Goal: Information Seeking & Learning: Learn about a topic

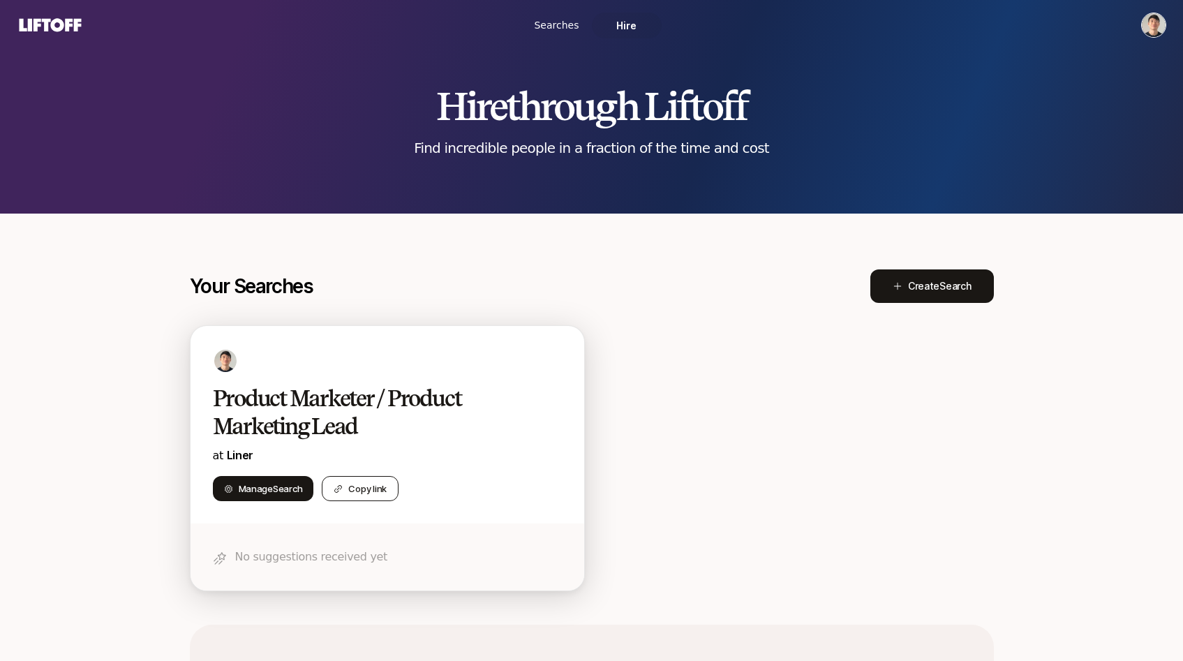
click at [345, 496] on button "Copy link" at bounding box center [360, 488] width 77 height 25
click at [348, 415] on h2 "Product Marketer / Product Marketing Lead" at bounding box center [373, 413] width 320 height 56
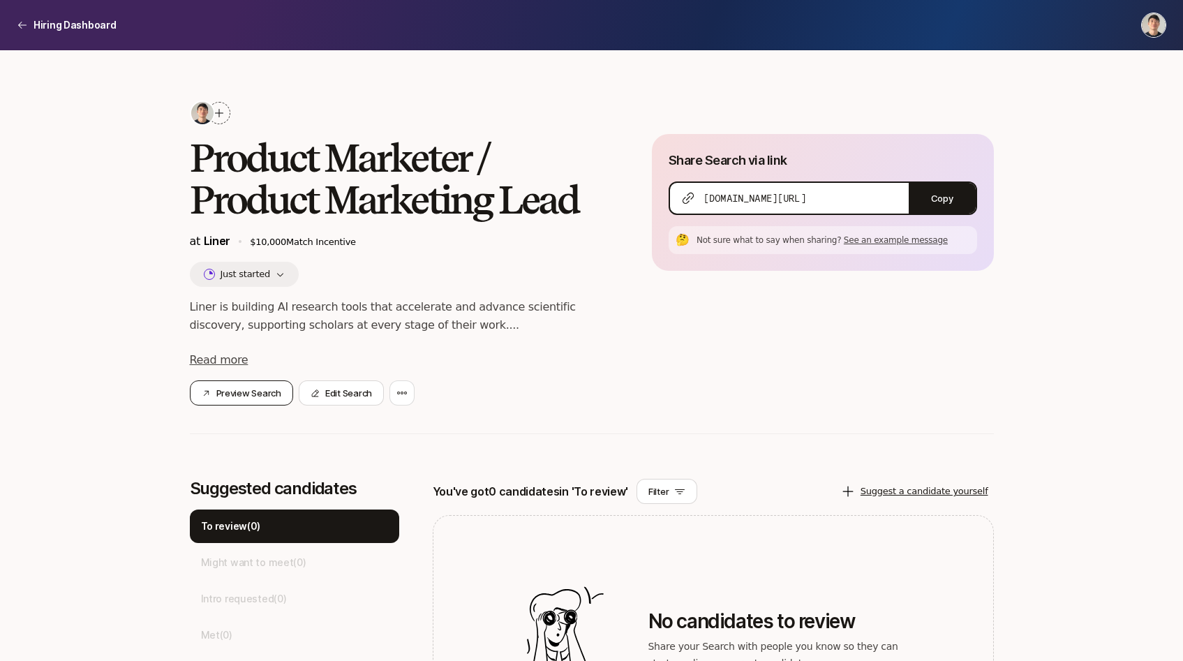
click at [251, 396] on button "Preview Search" at bounding box center [241, 392] width 103 height 25
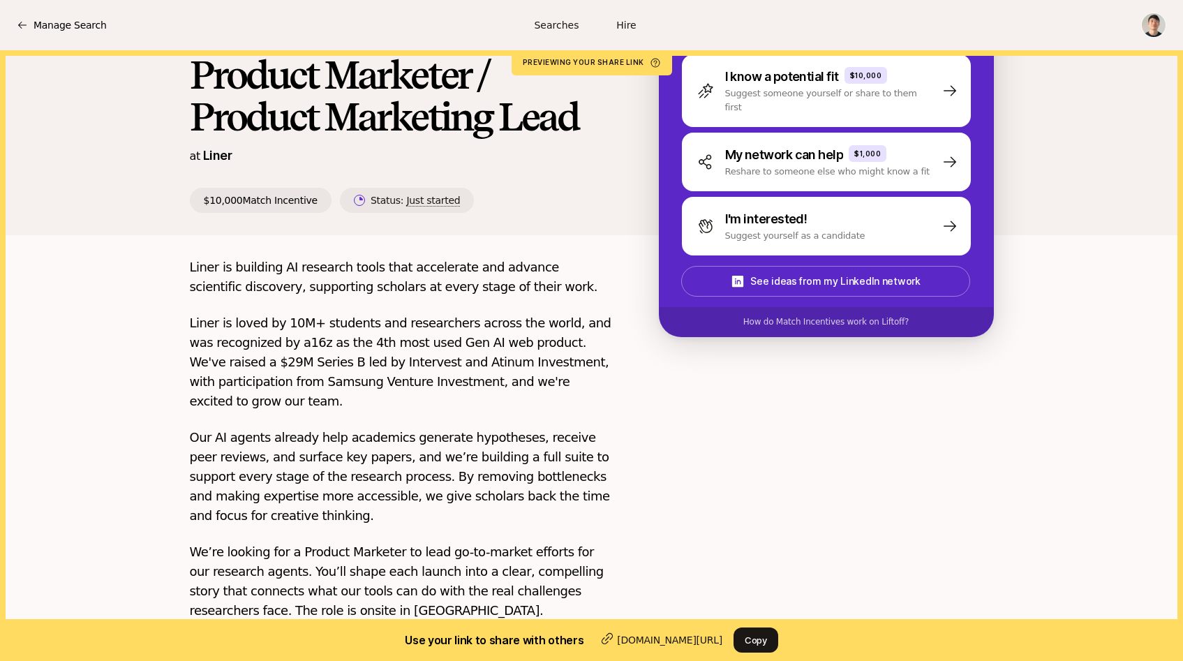
scroll to position [97, 0]
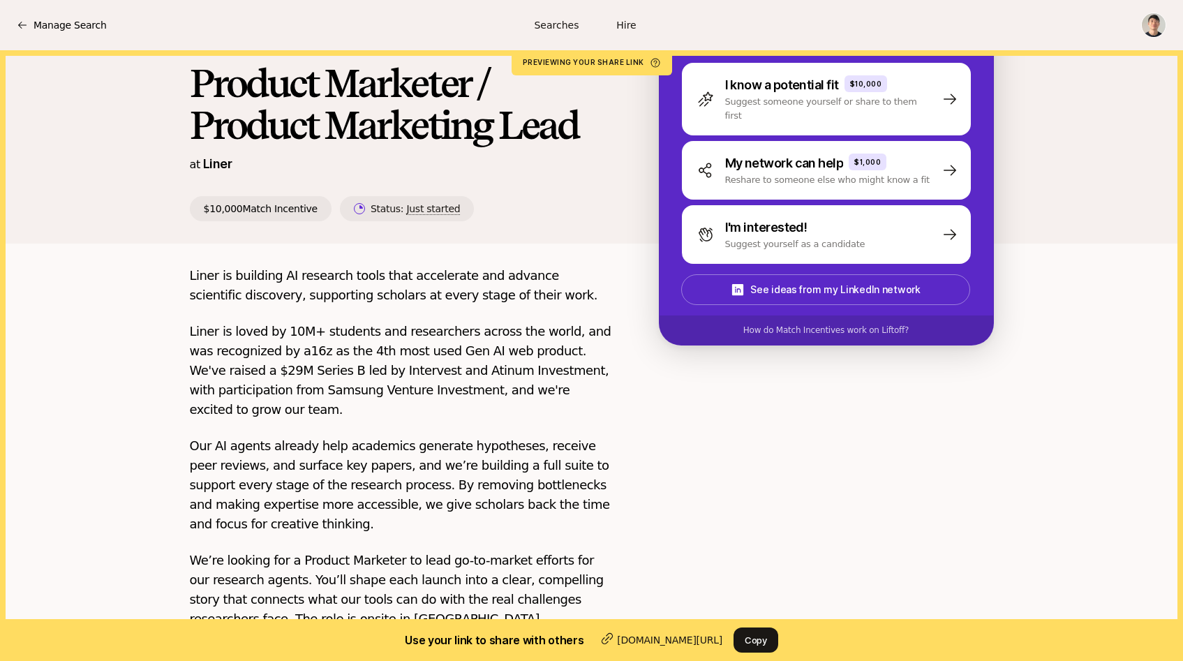
click at [357, 267] on p "Liner is building AI research tools that accelerate and advance scientific disc…" at bounding box center [402, 285] width 424 height 39
click at [364, 278] on p "Liner is building AI research tools that accelerate and advance scientific disc…" at bounding box center [402, 285] width 424 height 39
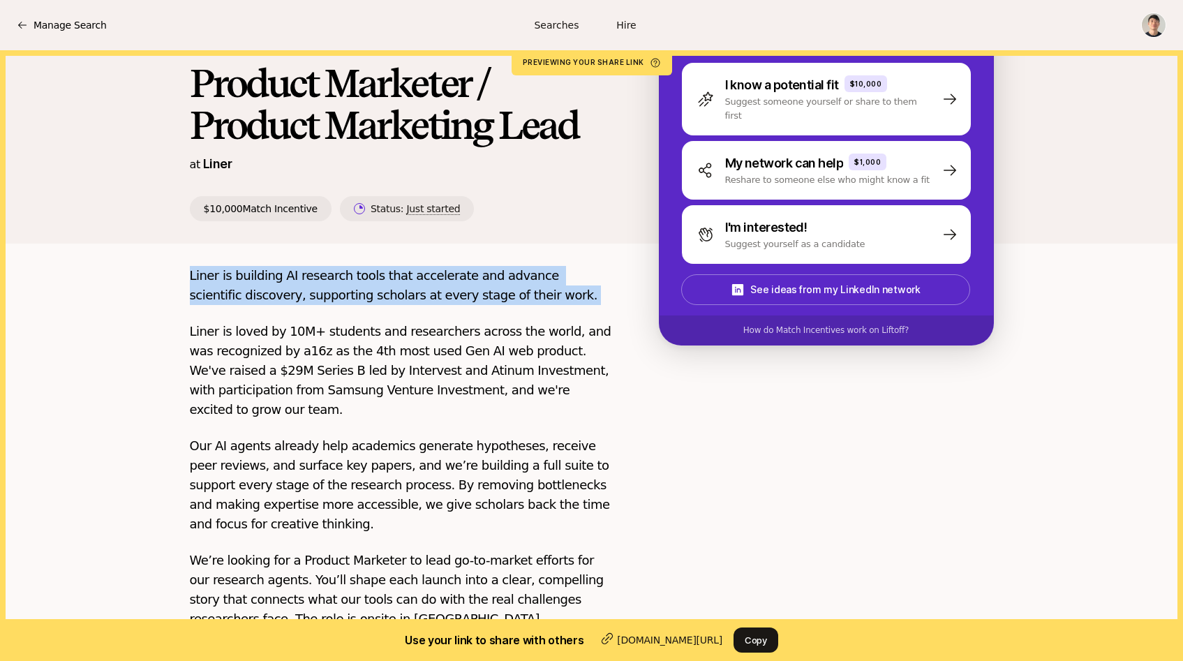
click at [364, 278] on p "Liner is building AI research tools that accelerate and advance scientific disc…" at bounding box center [402, 285] width 424 height 39
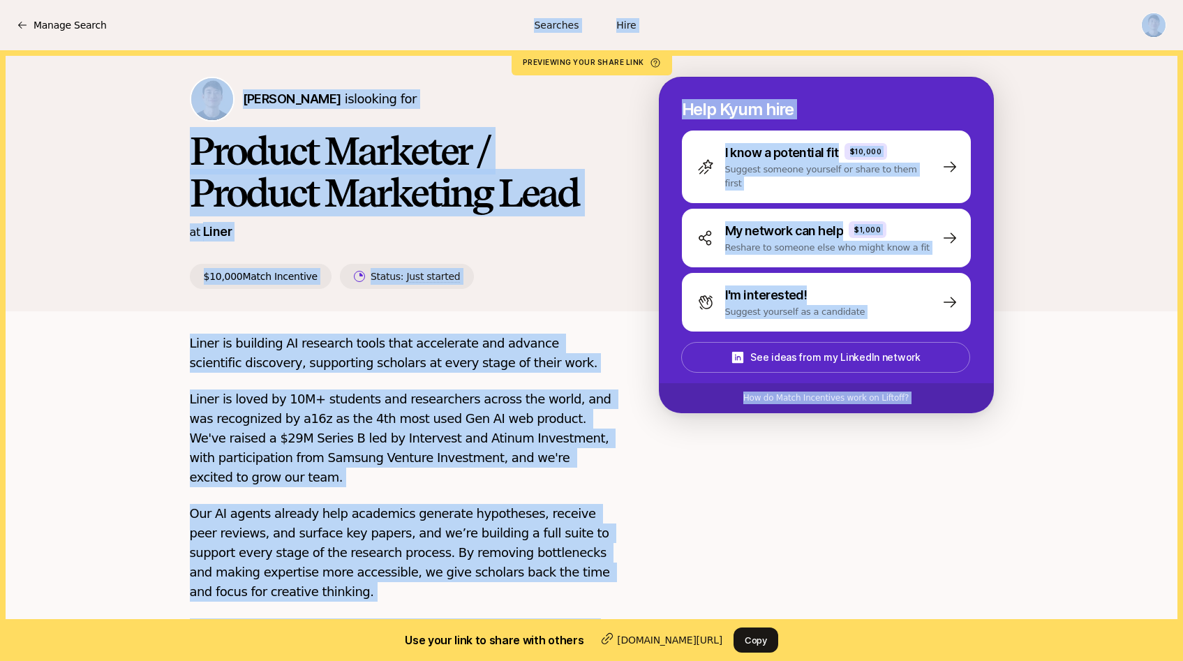
scroll to position [0, 0]
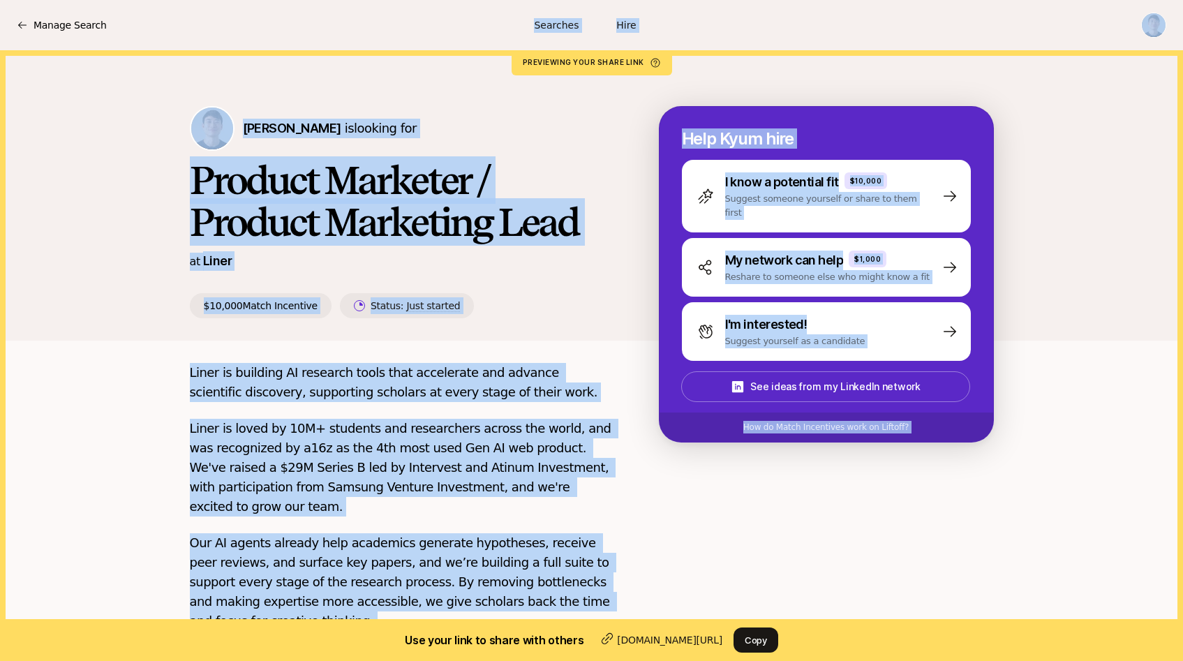
drag, startPoint x: 521, startPoint y: 597, endPoint x: 163, endPoint y: 357, distance: 430.8
click at [163, 357] on div "Kyum Kim is looking for Product Marketer / Product Marketing Lead at Liner $10,…" at bounding box center [591, 582] width 1183 height 1064
copy div "Status: Just started Help Kyum hire I know a potential fit $10,000 Suggest some…"
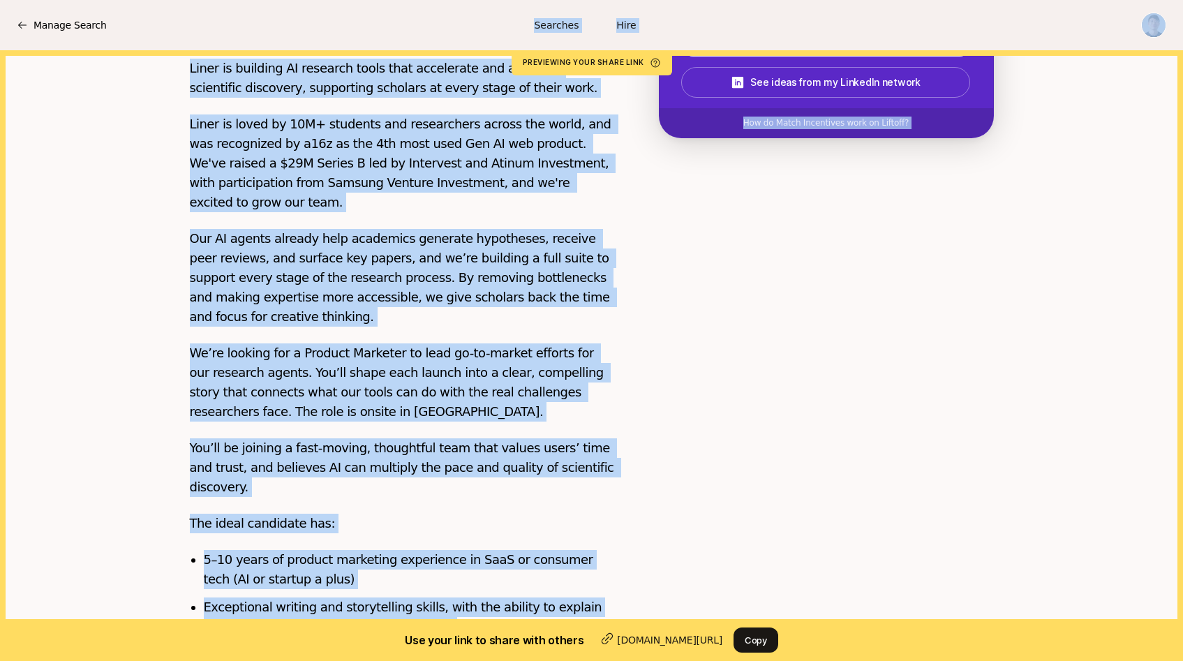
scroll to position [445, 0]
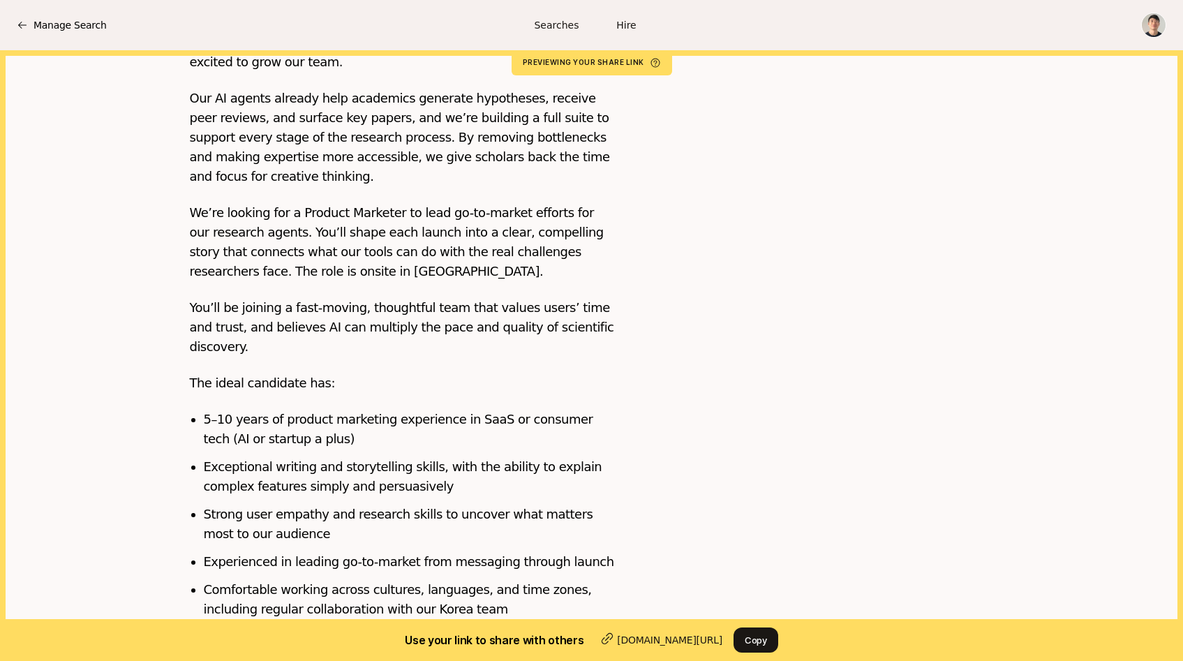
click at [512, 580] on li "Comfortable working across cultures, languages, and time zones, including regul…" at bounding box center [409, 599] width 411 height 39
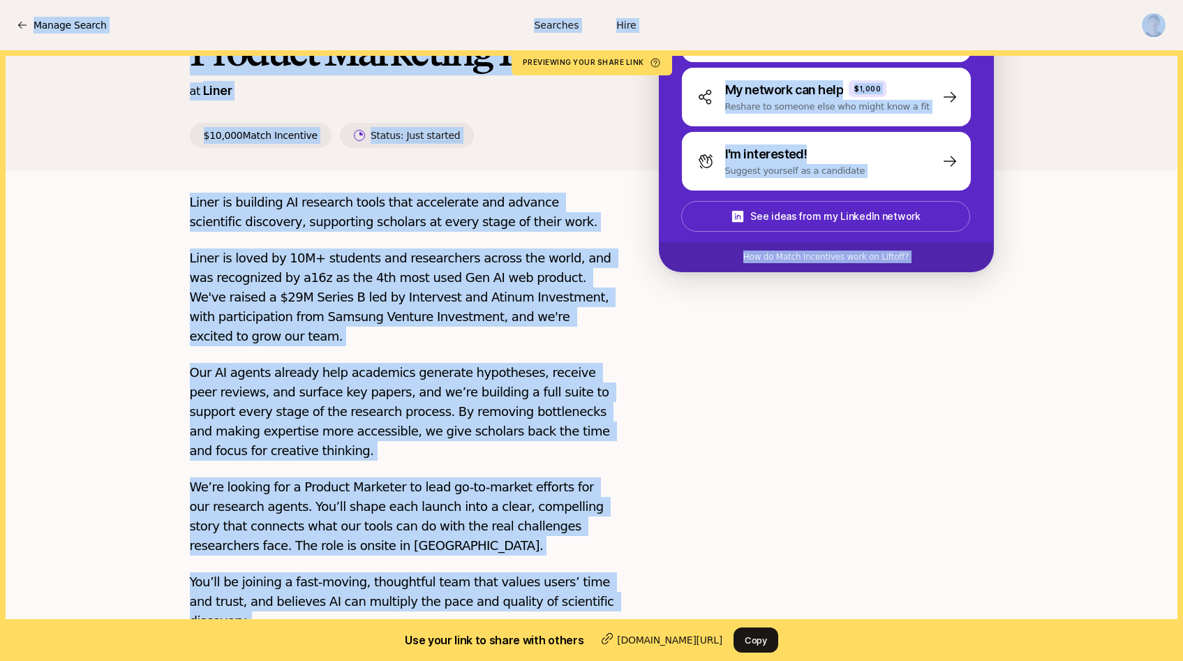
scroll to position [0, 0]
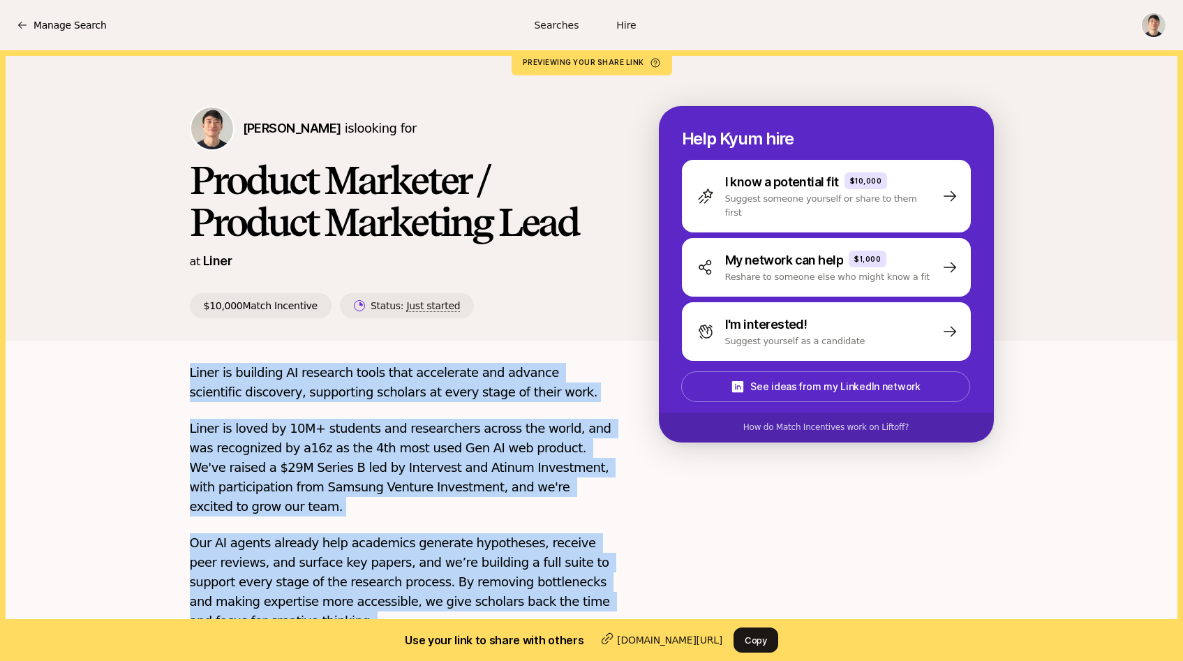
drag, startPoint x: 512, startPoint y: 589, endPoint x: 182, endPoint y: 378, distance: 391.8
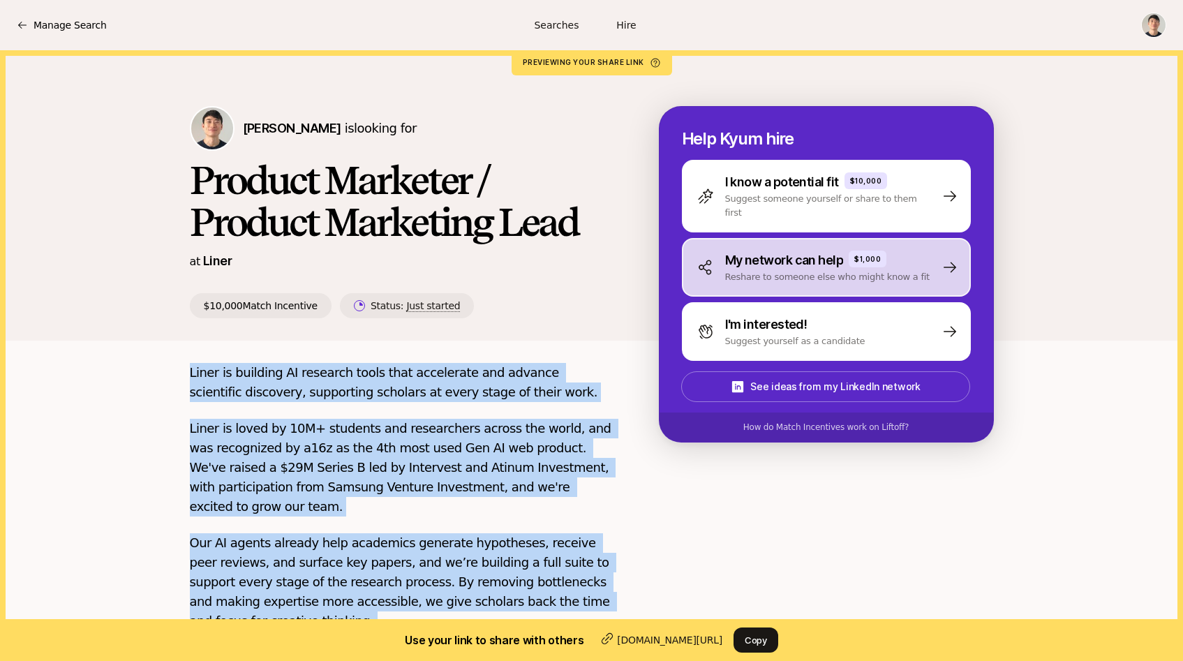
copy div "Liner is building AI research tools that accelerate and advance scientific disc…"
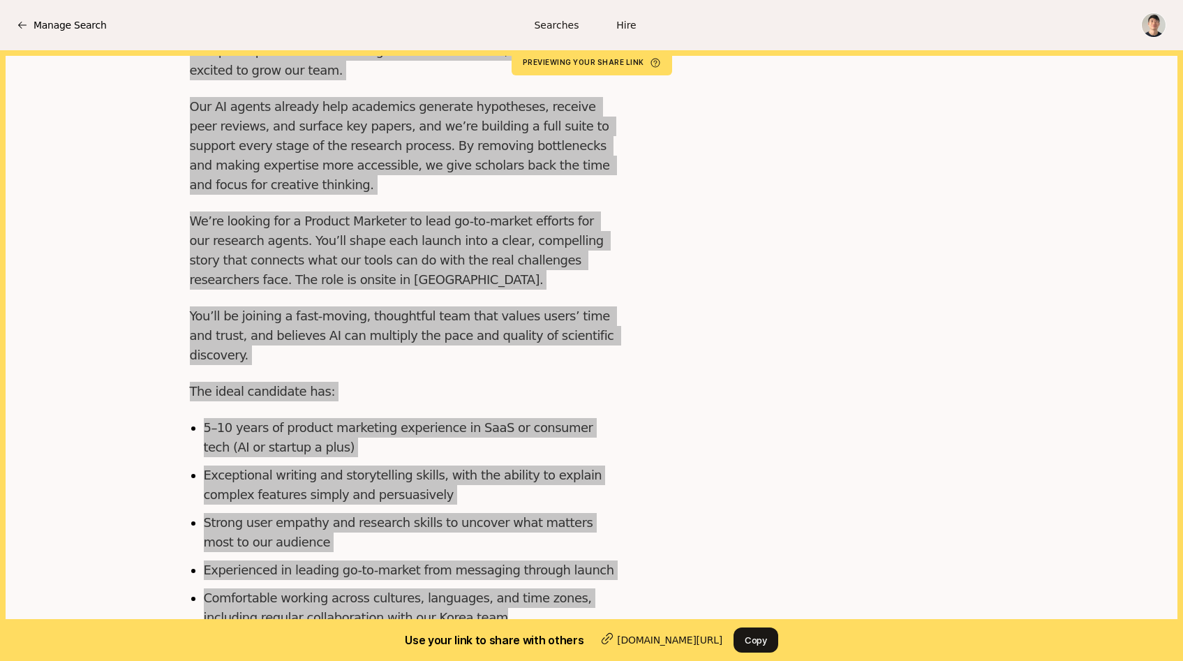
scroll to position [445, 0]
